Goal: Information Seeking & Learning: Check status

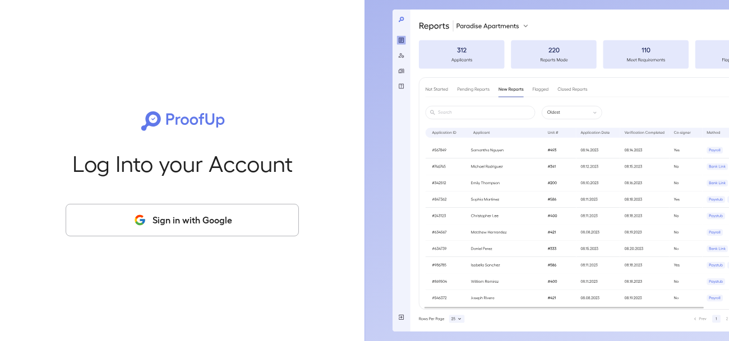
click at [206, 223] on button "Sign in with Google" at bounding box center [182, 220] width 233 height 33
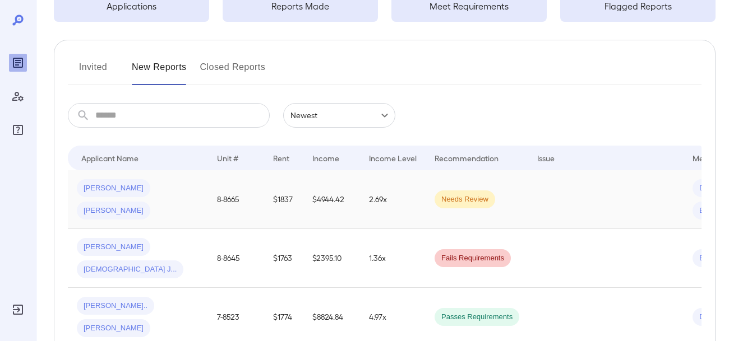
scroll to position [100, 0]
click at [98, 247] on span "[PERSON_NAME]" at bounding box center [113, 246] width 73 height 11
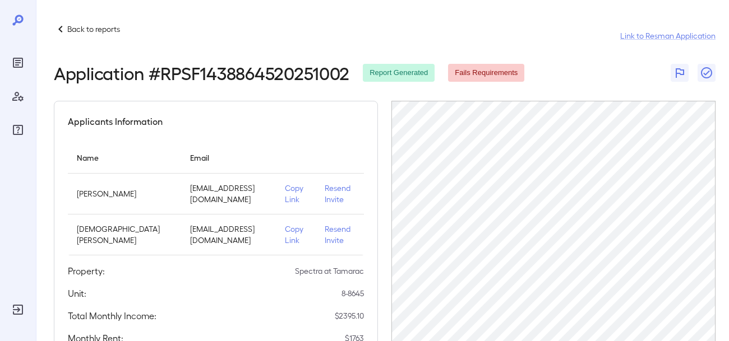
click at [327, 191] on p "Resend Invite" at bounding box center [340, 194] width 30 height 22
click at [61, 27] on icon at bounding box center [60, 29] width 4 height 7
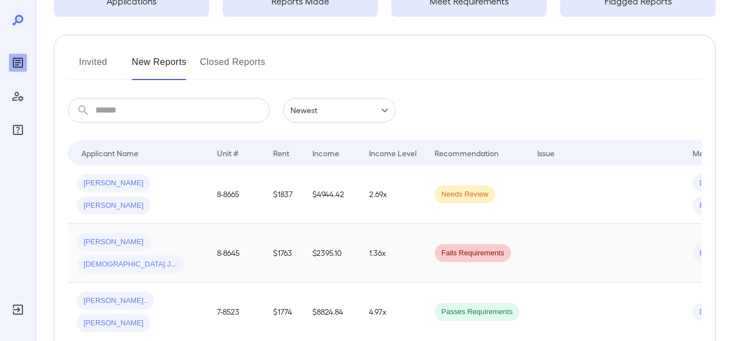
scroll to position [117, 0]
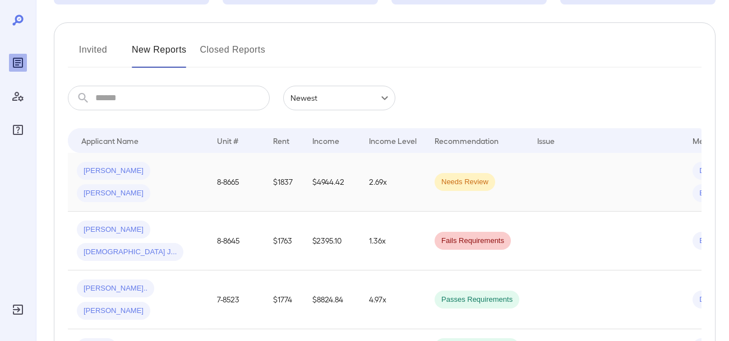
click at [226, 182] on td "8-8665" at bounding box center [236, 182] width 56 height 59
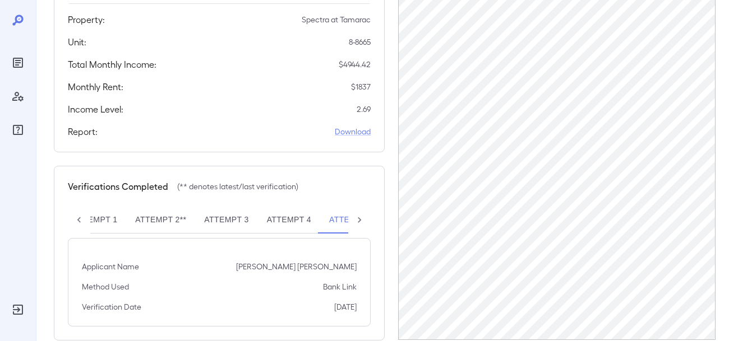
scroll to position [273, 0]
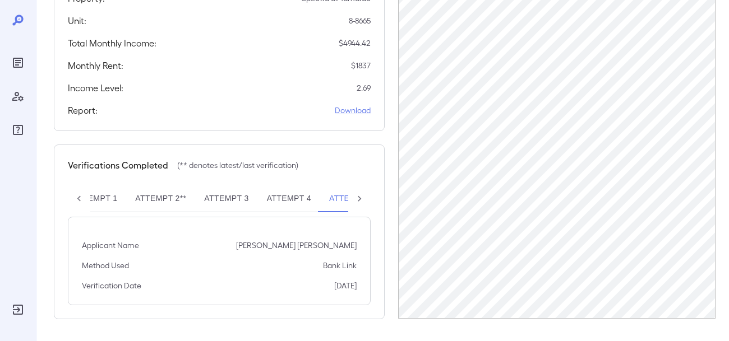
click at [341, 197] on button "Attempt 5**" at bounding box center [354, 199] width 69 height 27
click at [359, 198] on icon at bounding box center [359, 198] width 11 height 11
click at [359, 198] on div "Attempt 1 Attempt 2** Attempt 3 Attempt 4 Attempt 5**" at bounding box center [219, 199] width 303 height 27
click at [315, 199] on button "Attempt 5**" at bounding box center [316, 199] width 69 height 27
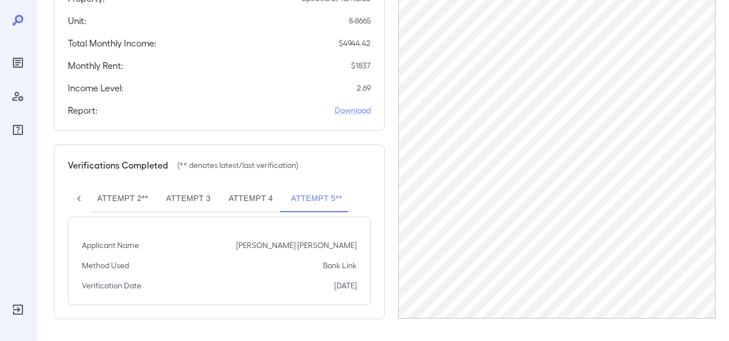
click at [253, 201] on button "Attempt 4" at bounding box center [251, 199] width 62 height 27
click at [312, 201] on button "Attempt 5**" at bounding box center [316, 199] width 69 height 27
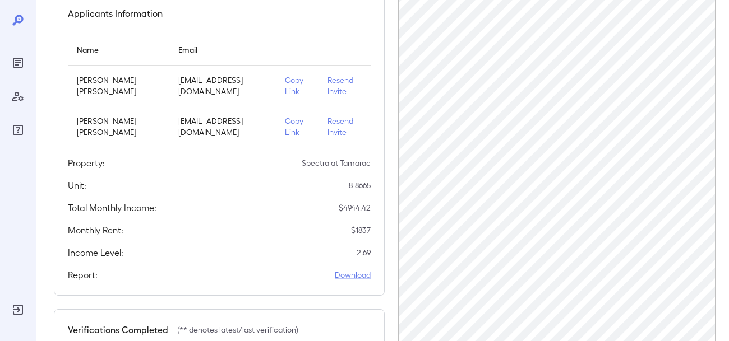
scroll to position [0, 0]
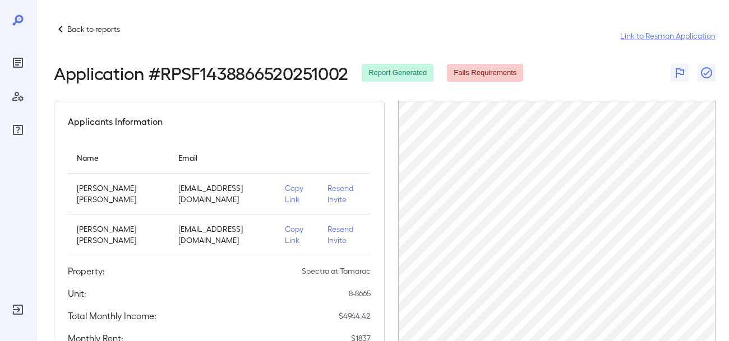
click at [75, 31] on p "Back to reports" at bounding box center [93, 29] width 53 height 11
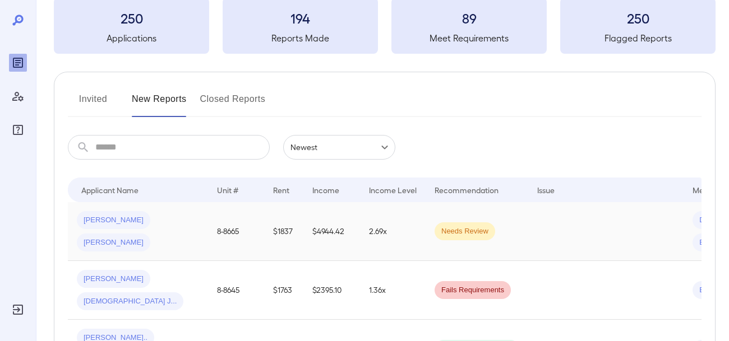
scroll to position [70, 0]
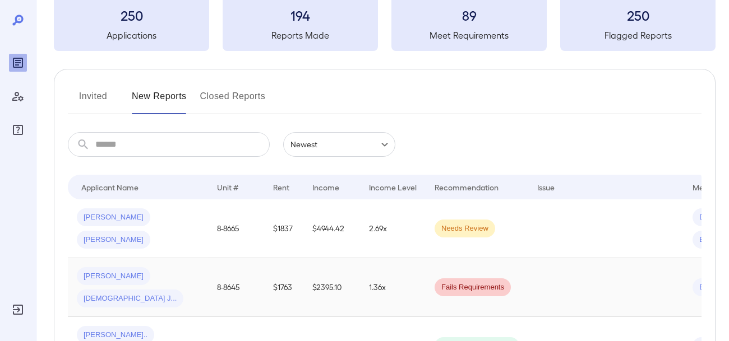
click at [91, 276] on span "[PERSON_NAME]" at bounding box center [113, 276] width 73 height 11
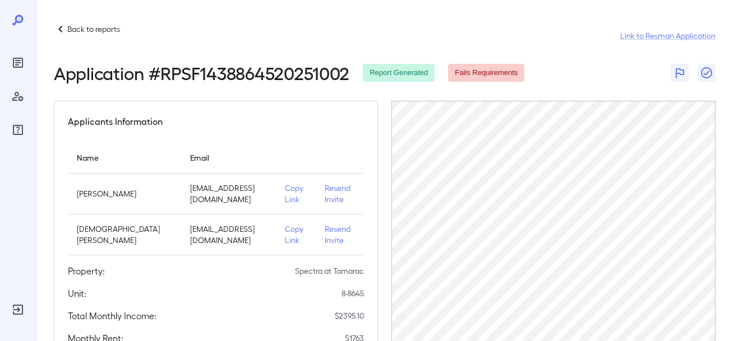
click at [60, 29] on icon at bounding box center [60, 28] width 13 height 13
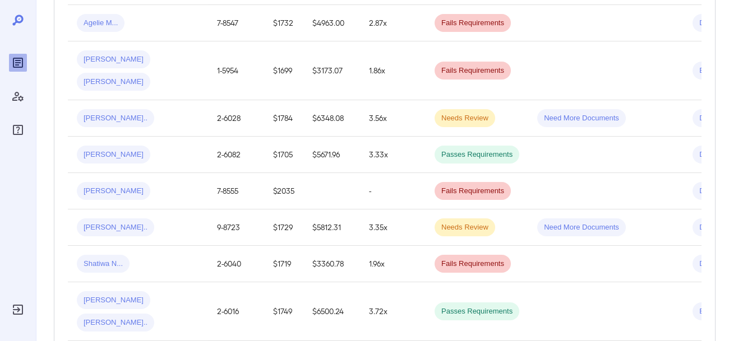
scroll to position [964, 0]
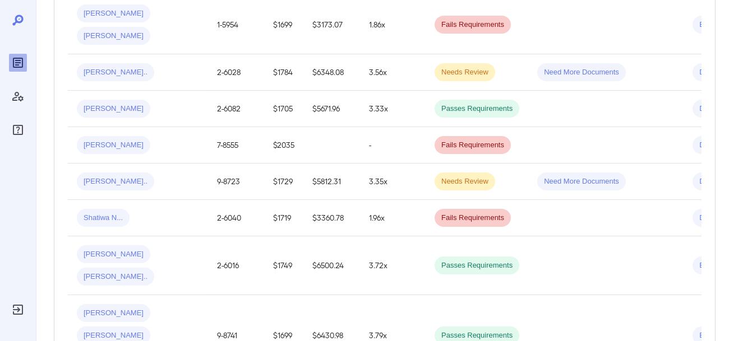
drag, startPoint x: 563, startPoint y: 279, endPoint x: 599, endPoint y: 278, distance: 35.9
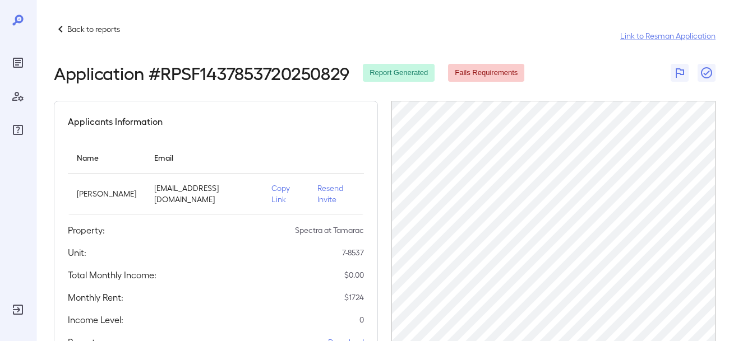
click at [63, 32] on icon at bounding box center [60, 28] width 13 height 13
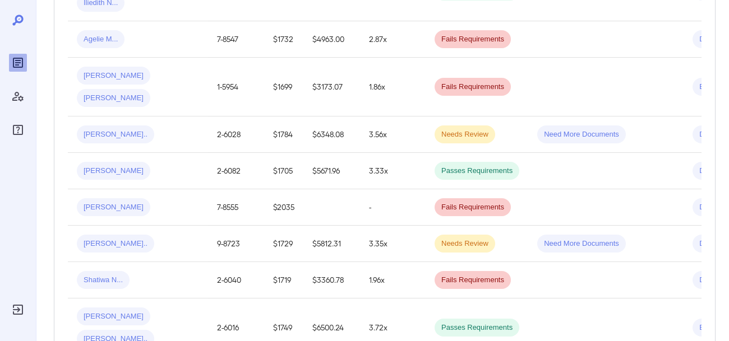
scroll to position [964, 0]
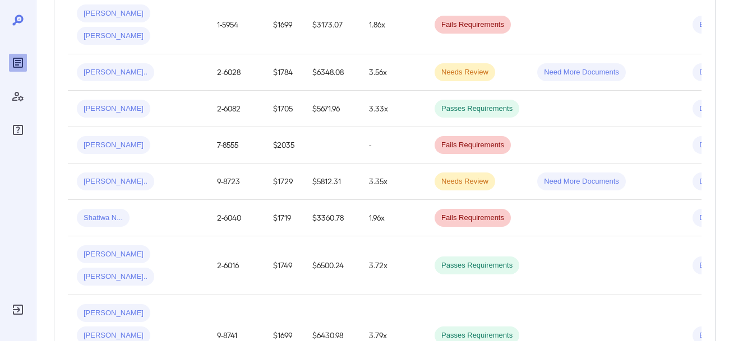
drag, startPoint x: 677, startPoint y: 284, endPoint x: 700, endPoint y: 281, distance: 23.8
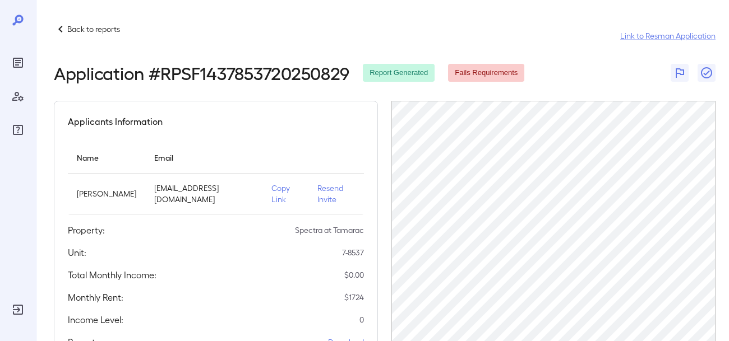
click at [60, 26] on icon at bounding box center [60, 28] width 13 height 13
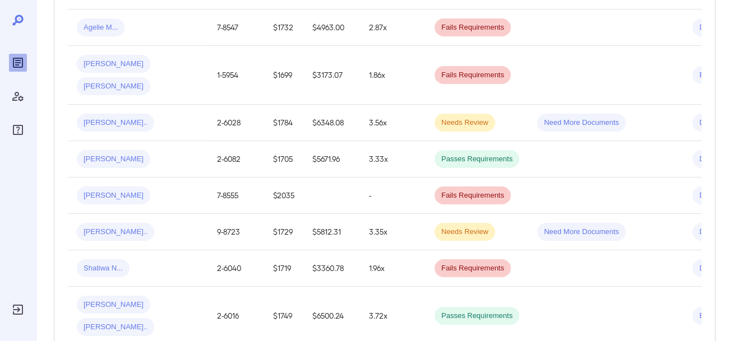
scroll to position [964, 0]
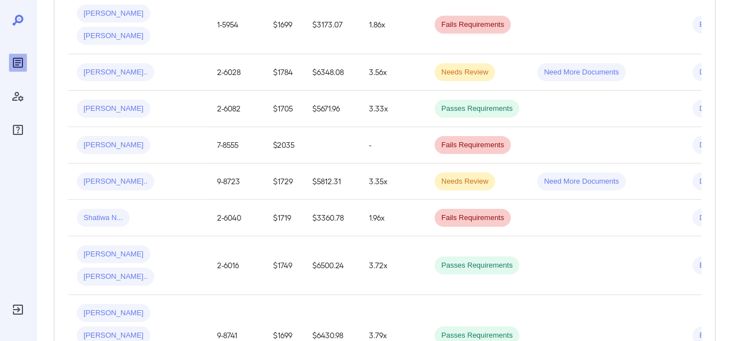
drag, startPoint x: 317, startPoint y: 283, endPoint x: 433, endPoint y: 287, distance: 115.6
drag, startPoint x: 376, startPoint y: 281, endPoint x: 569, endPoint y: 276, distance: 192.9
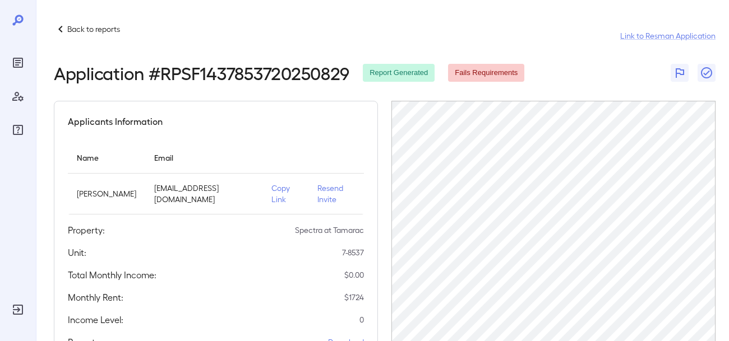
click at [60, 30] on icon at bounding box center [60, 29] width 4 height 7
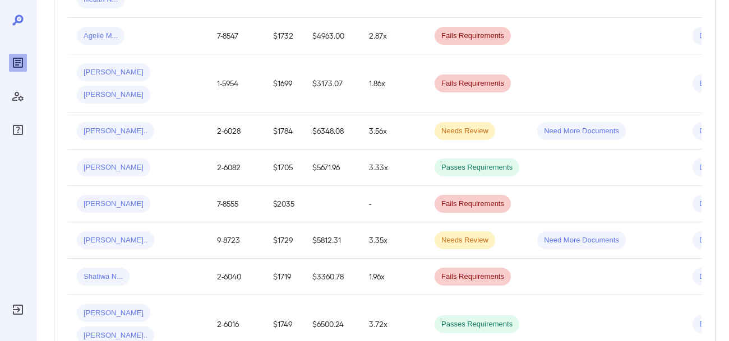
scroll to position [964, 0]
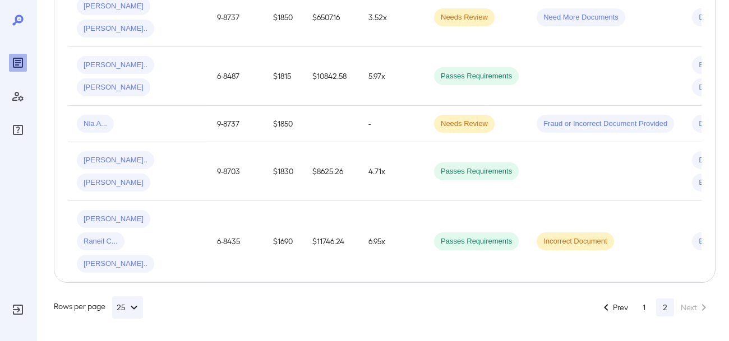
scroll to position [776, 0]
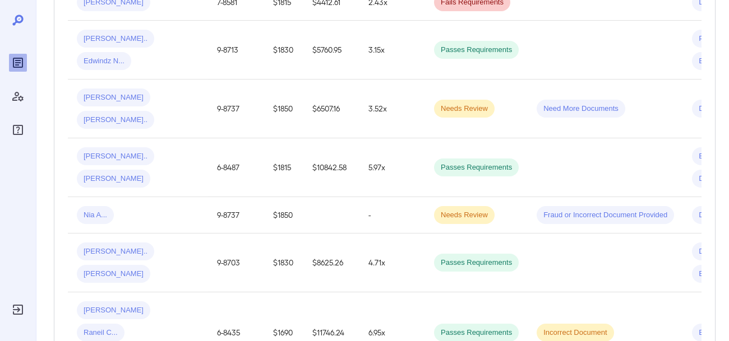
click at [516, 293] on td "Passes Requirements" at bounding box center [476, 333] width 103 height 81
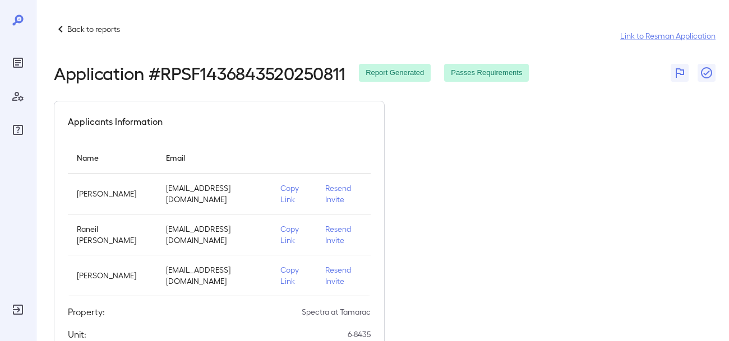
scroll to position [0, 628]
click at [62, 25] on icon at bounding box center [60, 28] width 13 height 13
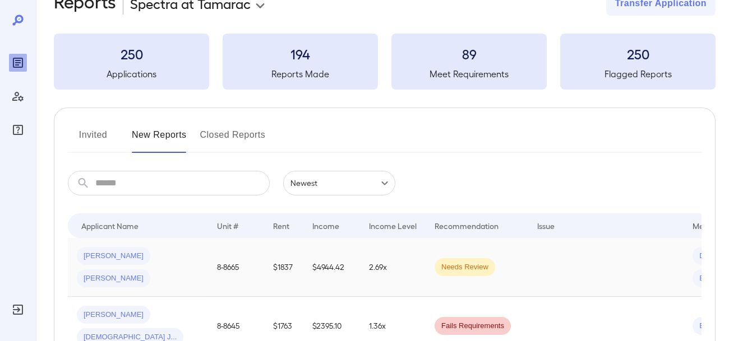
scroll to position [98, 0]
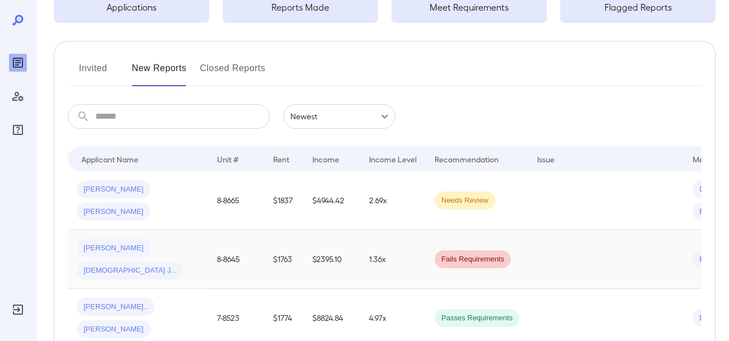
click at [104, 253] on span "[PERSON_NAME]" at bounding box center [113, 248] width 73 height 11
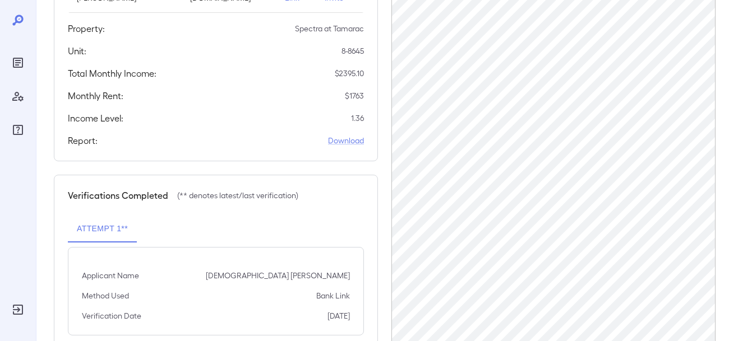
scroll to position [242, 0]
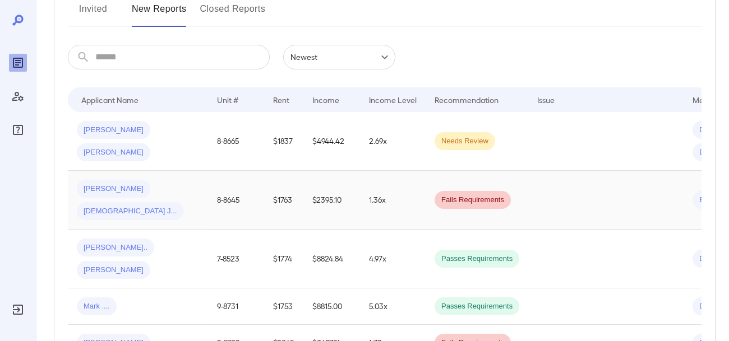
scroll to position [158, 0]
click at [107, 188] on span "[PERSON_NAME]" at bounding box center [113, 188] width 73 height 11
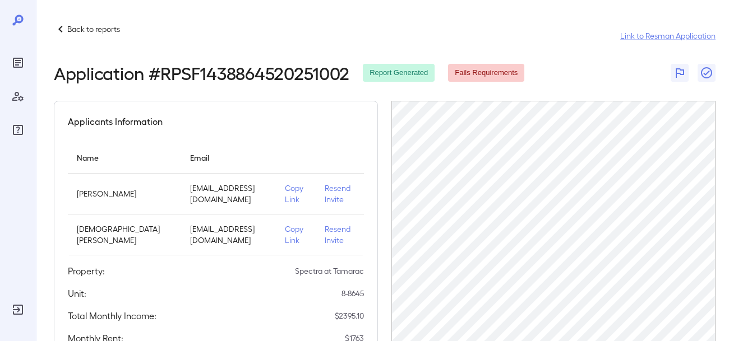
click at [61, 31] on icon at bounding box center [60, 29] width 4 height 7
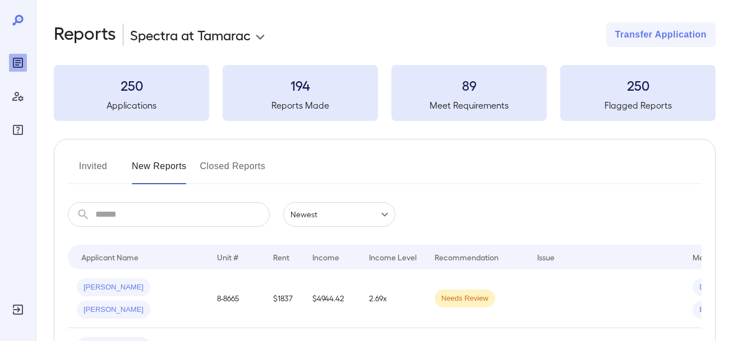
click at [178, 172] on button "New Reports" at bounding box center [159, 171] width 55 height 27
